Goal: Task Accomplishment & Management: Complete application form

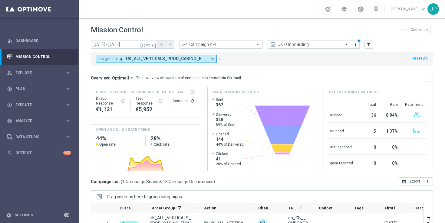
scroll to position [79, 0]
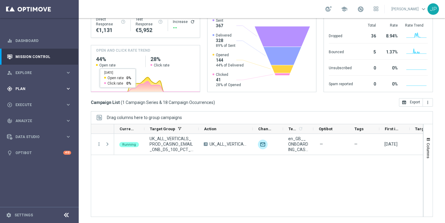
click at [38, 90] on span "Plan" at bounding box center [40, 89] width 50 height 4
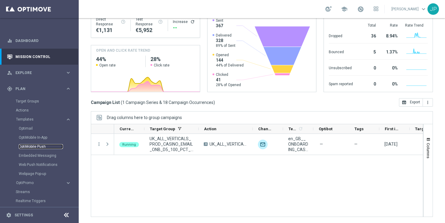
click at [49, 145] on link "OptiMobile Push" at bounding box center [41, 146] width 44 height 5
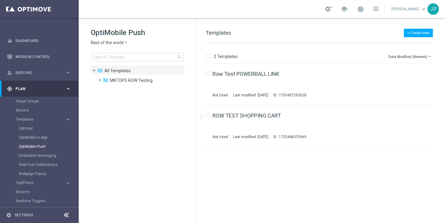
click at [124, 45] on icon "arrow_drop_down" at bounding box center [125, 43] width 5 height 6
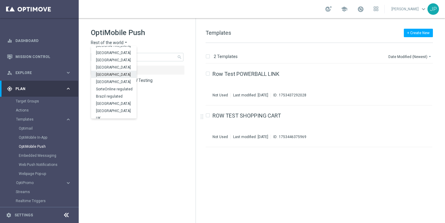
scroll to position [189, 0]
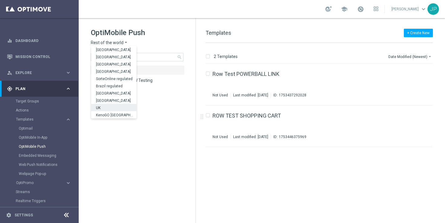
click at [110, 106] on div "UK" at bounding box center [113, 107] width 45 height 7
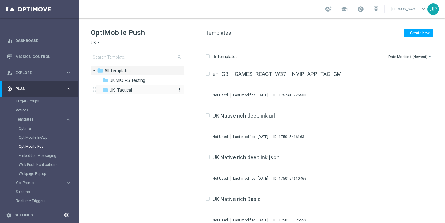
click at [111, 89] on span "UK_Tactical" at bounding box center [120, 89] width 22 height 5
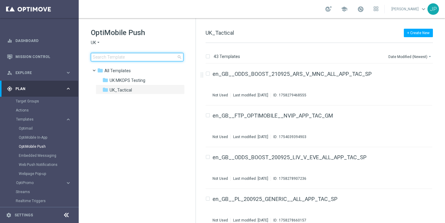
click at [158, 59] on input at bounding box center [137, 57] width 93 height 8
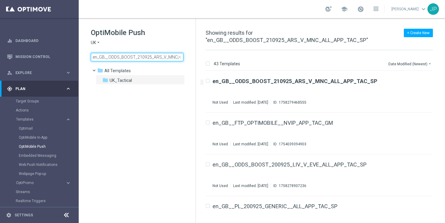
scroll to position [0, 32]
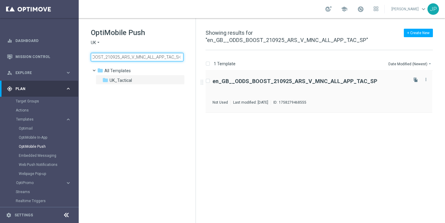
type input "en_GB__ODDS_BOOST_210925_ARS_V_MNC_ALL_APP_TAC_SP"
click at [350, 87] on div "en_GB__ODDS_BOOST_210925_ARS_V_MNC_ALL_APP_TAC_SP Not Used Last modified: [DATE…" at bounding box center [309, 92] width 194 height 26
click at [354, 89] on div "UK_Tactical" at bounding box center [319, 87] width 174 height 5
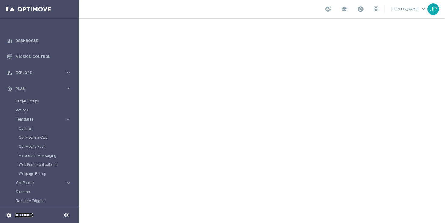
click at [31, 214] on link "Settings" at bounding box center [24, 216] width 18 height 4
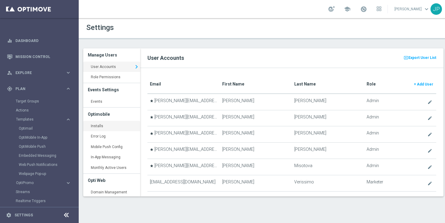
click at [106, 125] on link "Installs keyboard_arrow_right" at bounding box center [111, 126] width 57 height 11
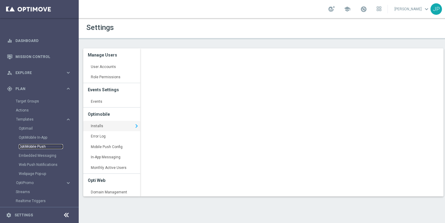
click at [41, 147] on link "OptiMobile Push" at bounding box center [41, 146] width 44 height 5
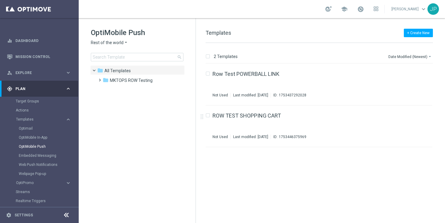
click at [122, 44] on span "Rest of the world" at bounding box center [107, 43] width 33 height 6
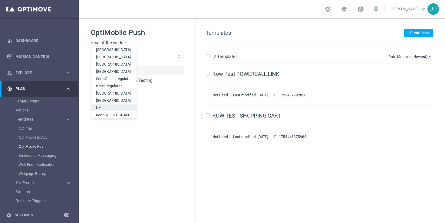
click at [109, 108] on div "UK" at bounding box center [113, 107] width 45 height 7
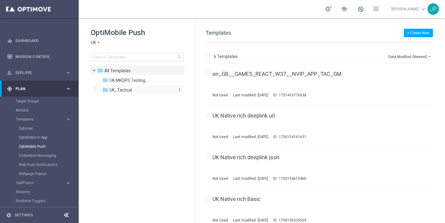
click at [119, 90] on span "UK_Tactical" at bounding box center [120, 89] width 22 height 5
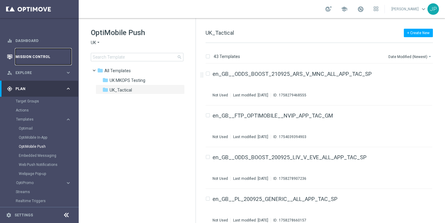
click at [42, 59] on link "Mission Control" at bounding box center [43, 57] width 56 height 16
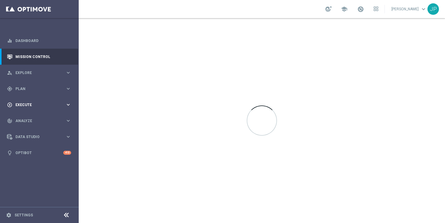
click at [24, 100] on div "play_circle_outline Execute keyboard_arrow_right" at bounding box center [39, 105] width 78 height 16
click at [42, 118] on link "Campaign Builder" at bounding box center [39, 117] width 47 height 5
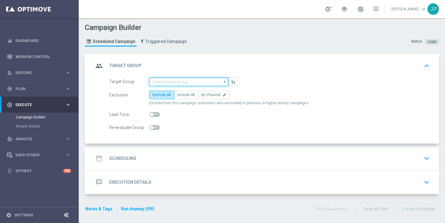
click at [201, 83] on input at bounding box center [188, 82] width 79 height 8
paste input ""UK_SPORTSBOOK_APP | Stakes last 180 days ""
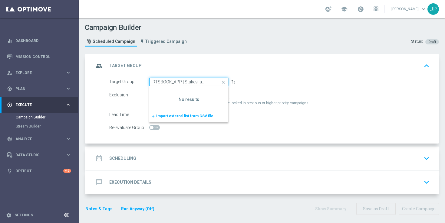
scroll to position [0, 16]
click at [153, 78] on input ""UK_SPORTSBOOK_APP | Stakes last 180 days" at bounding box center [188, 82] width 79 height 8
click at [153, 84] on input ""UK_SPORTSBOOK_APP | Stakes last 180 days" at bounding box center [188, 82] width 79 height 8
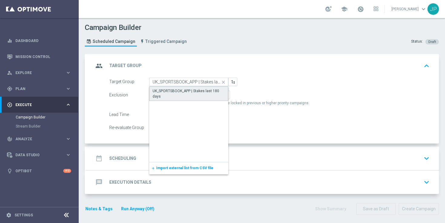
click at [171, 98] on div "UK_SPORTSBOOK_APP | Stakes last 180 days" at bounding box center [188, 93] width 72 height 11
type input "UK_SPORTSBOOK_APP | Stakes last 180 days"
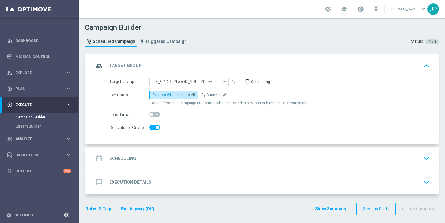
checkbox input "true"
click at [189, 94] on span "Include All" at bounding box center [186, 95] width 18 height 4
click at [181, 94] on input "Include All" at bounding box center [179, 96] width 4 height 4
radio input "true"
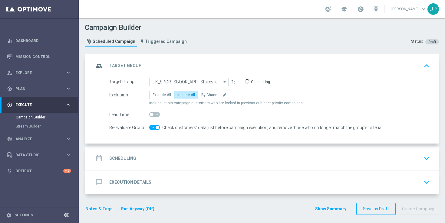
click at [205, 153] on div "date_range Scheduling keyboard_arrow_down" at bounding box center [262, 158] width 338 height 11
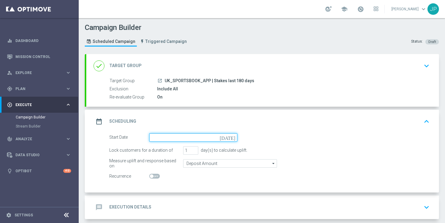
click at [234, 140] on input at bounding box center [193, 137] width 88 height 8
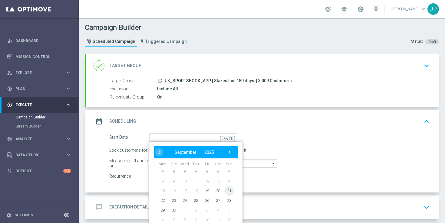
click at [230, 193] on span "21" at bounding box center [229, 191] width 10 height 10
type input "[DATE]"
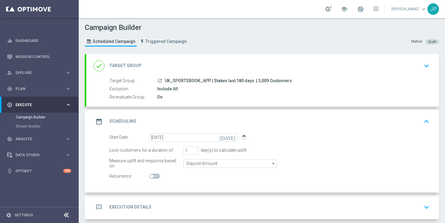
scroll to position [29, 0]
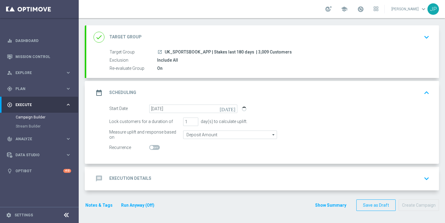
click at [318, 172] on div "message Execution Details keyboard_arrow_down" at bounding box center [262, 179] width 352 height 24
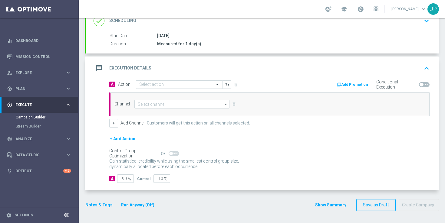
scroll to position [98, 0]
click at [164, 82] on div "Select action" at bounding box center [179, 84] width 86 height 8
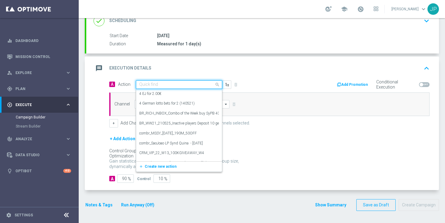
paste input "en_GB__ODDS_BOOST_210925_ARS_V_MNC_ALL_APP_TAC_SP"
type input "en_GB__ODDS_BOOST_210925_ARS_V_MNC_ALL_APP_TAC_SP"
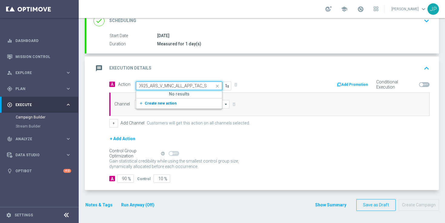
click at [163, 105] on span "Create new action" at bounding box center [161, 103] width 32 height 4
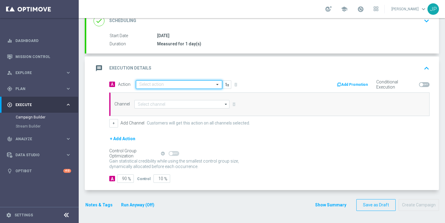
scroll to position [0, 0]
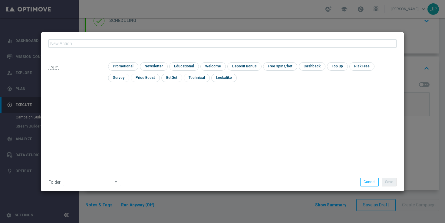
type input "en_GB__ODDS_BOOST_210925_ARS_V_MNC_ALL_APP_TAC_SP"
click at [124, 65] on input "checkbox" at bounding box center [122, 66] width 29 height 8
checkbox input "true"
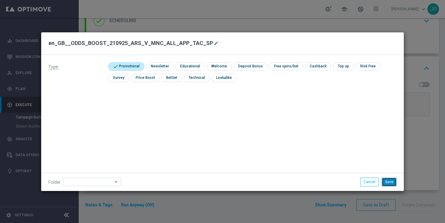
click at [387, 181] on button "Save" at bounding box center [388, 182] width 15 height 8
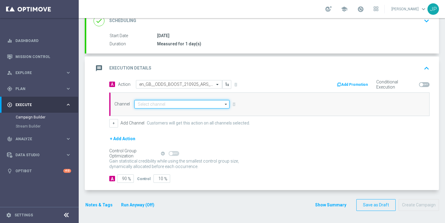
click at [161, 106] on input at bounding box center [181, 104] width 95 height 8
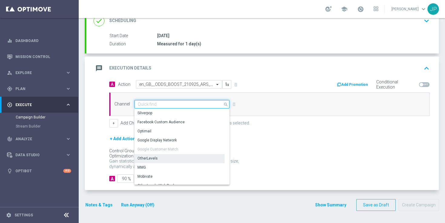
scroll to position [160, 0]
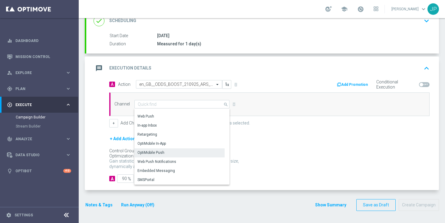
click at [174, 152] on div "OptiMobile Push" at bounding box center [179, 152] width 90 height 8
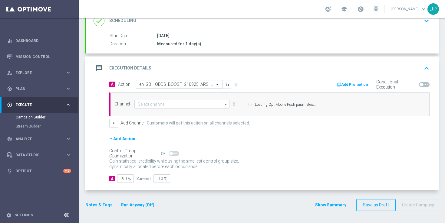
type input "OptiMobile Push"
click at [124, 180] on input "90" at bounding box center [125, 178] width 17 height 8
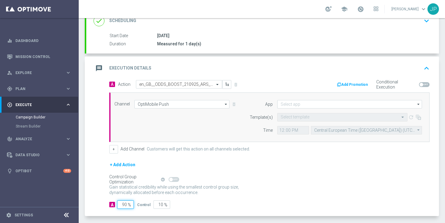
type input "0"
type input "100"
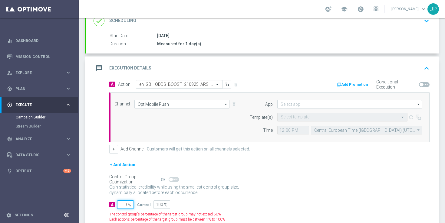
type input "10"
type input "90"
type input "100"
type input "0"
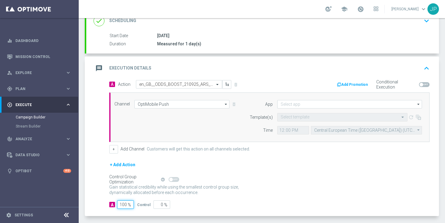
scroll to position [124, 0]
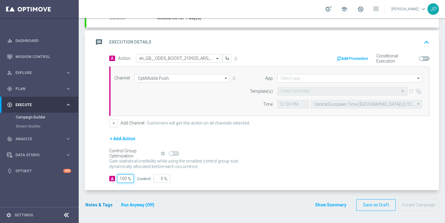
type input "100"
click at [96, 204] on button "Notes & Tags" at bounding box center [99, 205] width 28 height 8
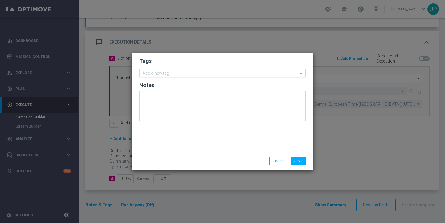
click at [193, 71] on input "text" at bounding box center [219, 73] width 155 height 5
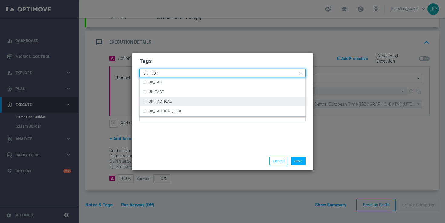
click at [187, 100] on div "UK_TACTICAL" at bounding box center [225, 102] width 154 height 4
type input "UK_TAC"
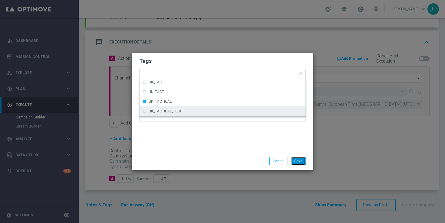
click at [302, 163] on button "Save" at bounding box center [298, 161] width 15 height 8
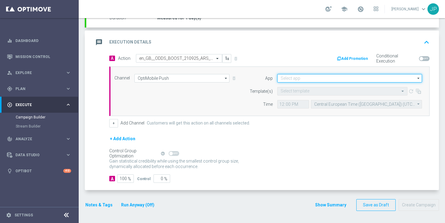
click at [312, 80] on input at bounding box center [349, 78] width 145 height 8
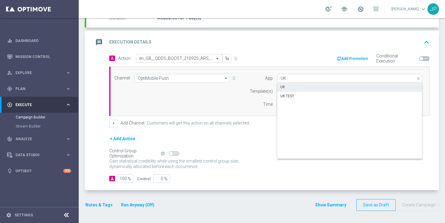
click at [306, 89] on div "UK" at bounding box center [349, 87] width 145 height 8
type input "UK"
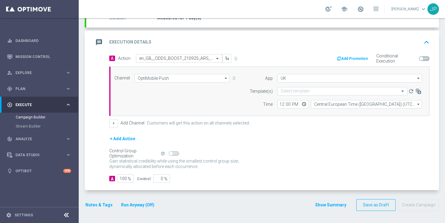
click at [286, 142] on div "+ Add Action" at bounding box center [269, 142] width 320 height 15
click at [317, 88] on div "Select template" at bounding box center [342, 91] width 130 height 8
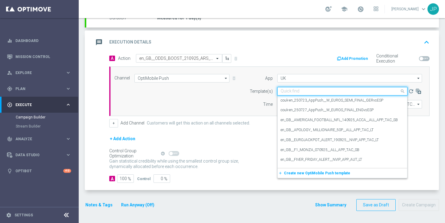
paste input "en_GB__ODDS_BOOST_210925_ARS_V_MNC_ALL_APP_TAC_SP"
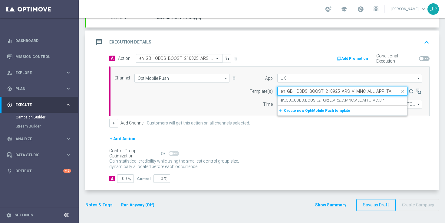
scroll to position [0, 7]
click at [315, 99] on label "en_GB__ODDS_BOOST_210925_ARS_V_MNC_ALL_APP_TAC_SP" at bounding box center [331, 100] width 103 height 5
type input "en_GB__ODDS_BOOST_210925_ARS_V_MNC_ALL_APP_TAC_SP"
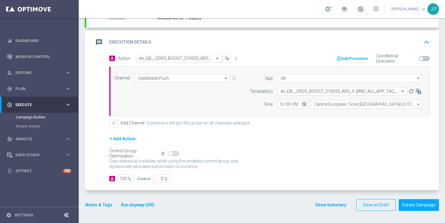
scroll to position [0, 0]
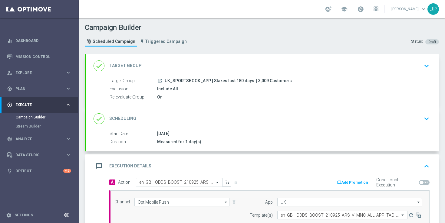
click at [263, 81] on span "| 3,009 Customers" at bounding box center [274, 80] width 36 height 5
copy span "3,009"
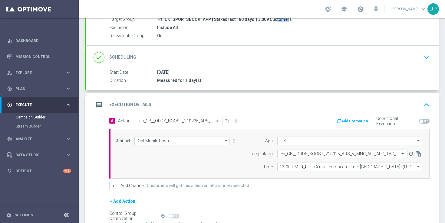
scroll to position [123, 0]
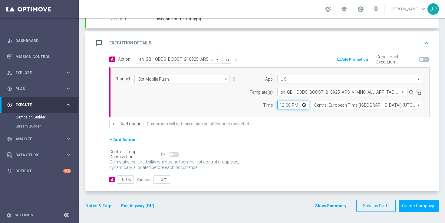
click at [280, 105] on input "12:00" at bounding box center [293, 105] width 32 height 8
type input "16:00"
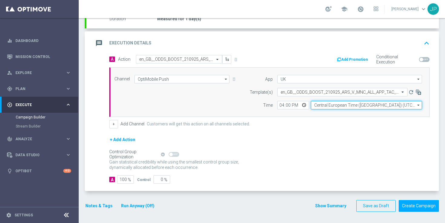
click at [330, 104] on input "Central European Time ([GEOGRAPHIC_DATA]) (UTC +02:00)" at bounding box center [366, 105] width 111 height 8
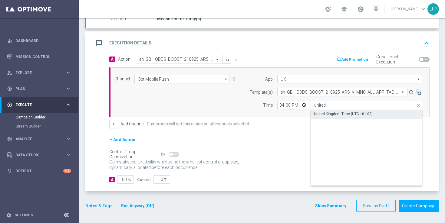
click at [335, 114] on div "United Kingdom Time (UTC +01:00)" at bounding box center [343, 113] width 59 height 5
type input "United Kingdom Time (UTC +01:00)"
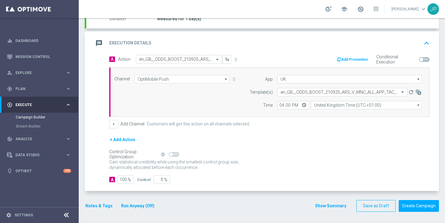
click at [322, 138] on div "+ Add Action" at bounding box center [269, 143] width 320 height 15
click at [313, 153] on div "Control Group Optimization Self Optimizing Campaign help_outline" at bounding box center [269, 154] width 320 height 7
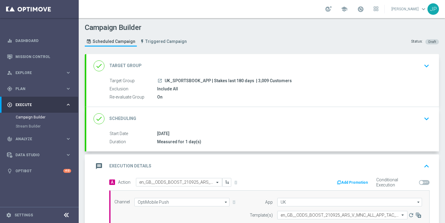
scroll to position [124, 0]
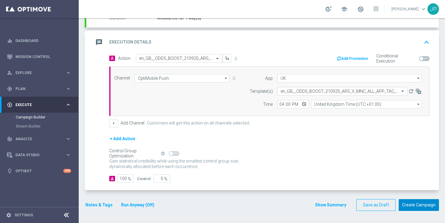
click at [419, 201] on button "Create Campaign" at bounding box center [418, 205] width 40 height 12
